Goal: Download file/media

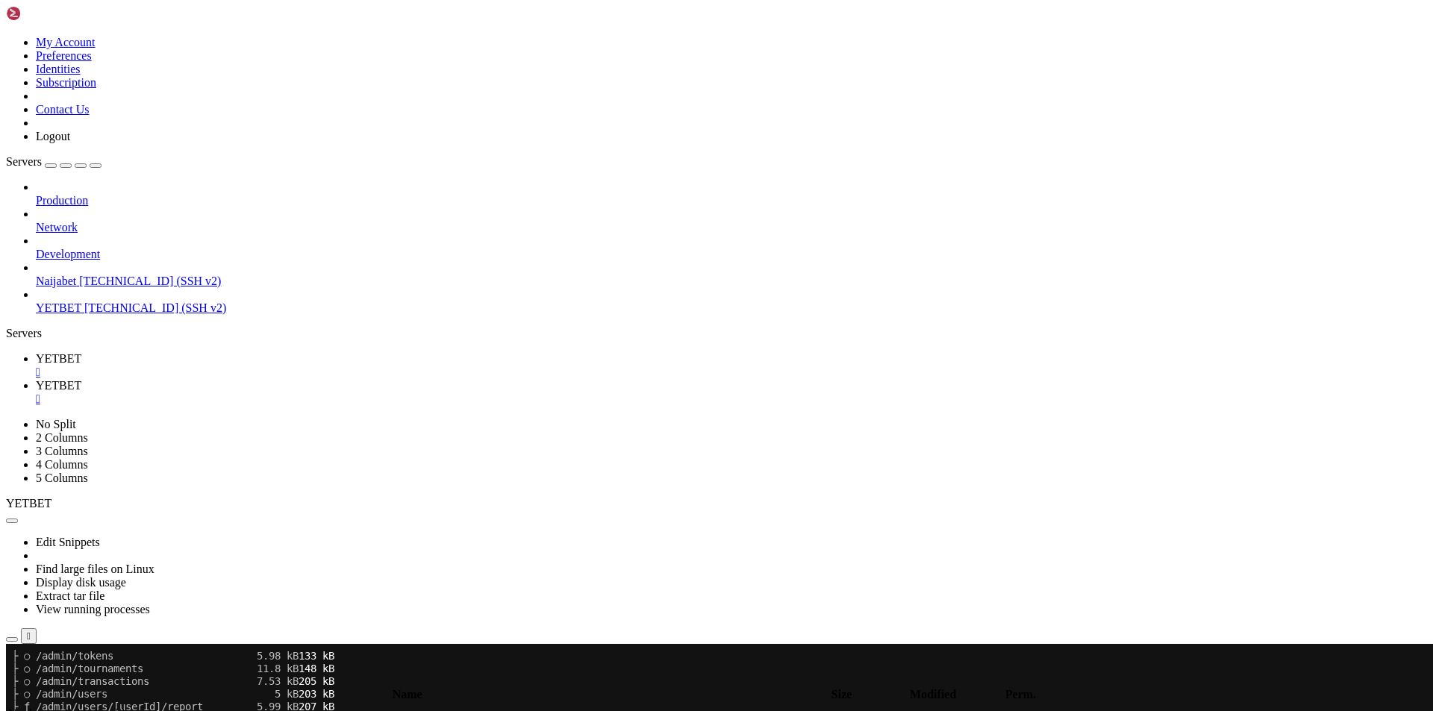
scroll to position [1675, 0]
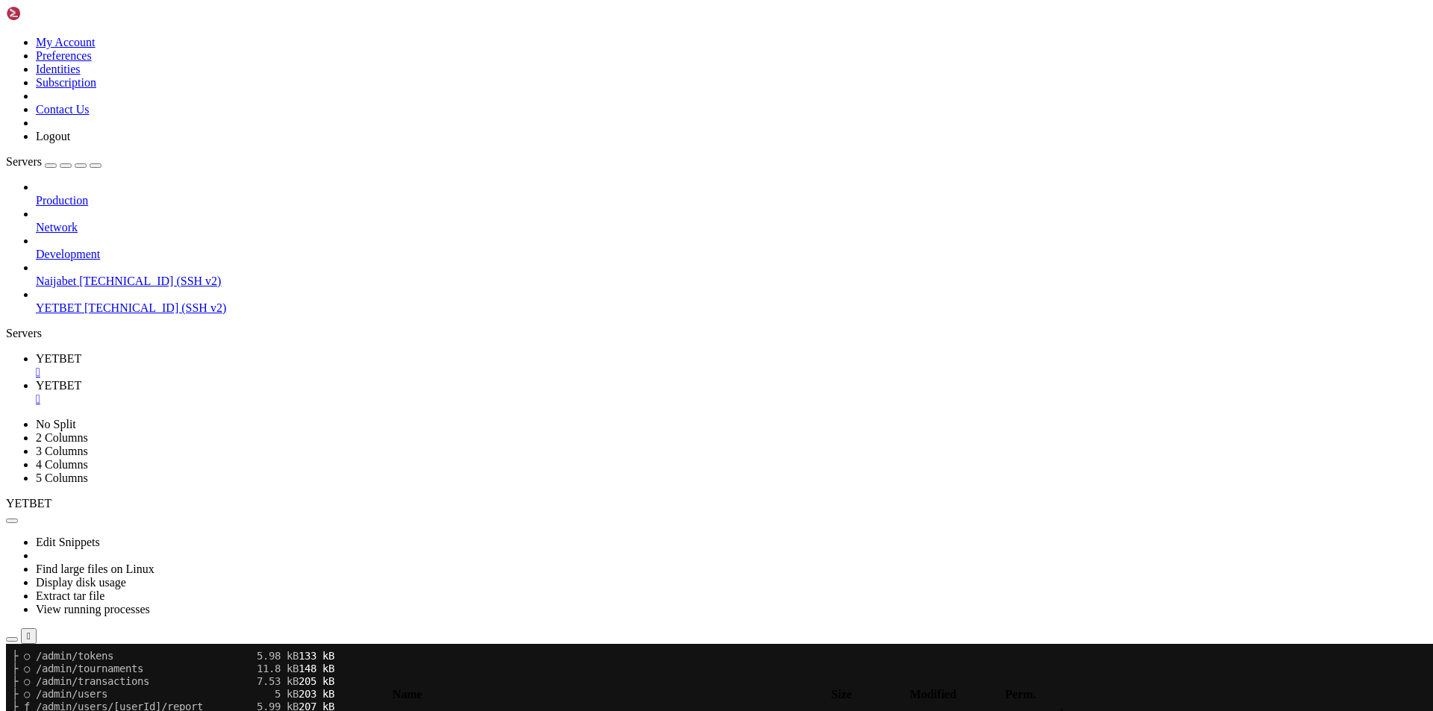
type input "/root/.pm2/logs"
click at [81, 352] on span "YETBET" at bounding box center [59, 358] width 46 height 13
